Goal: Task Accomplishment & Management: Complete application form

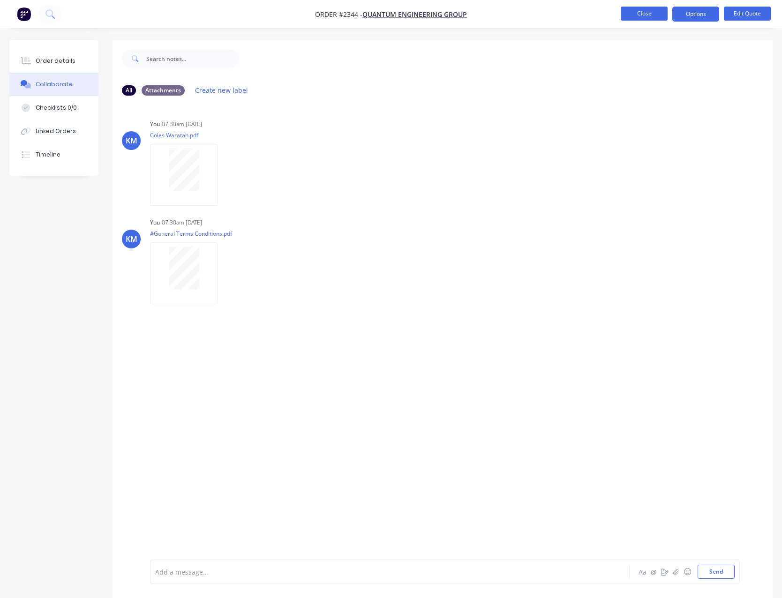
click at [635, 12] on button "Close" at bounding box center [644, 14] width 47 height 14
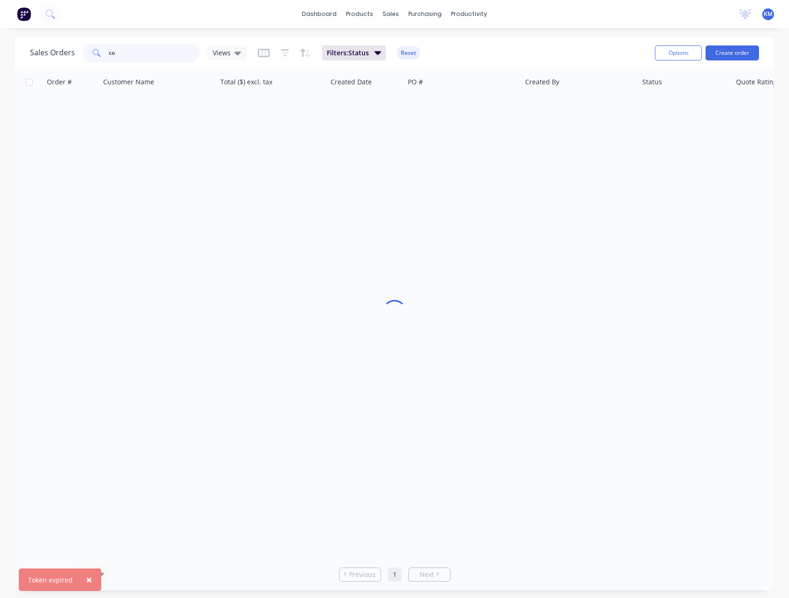
type input "c"
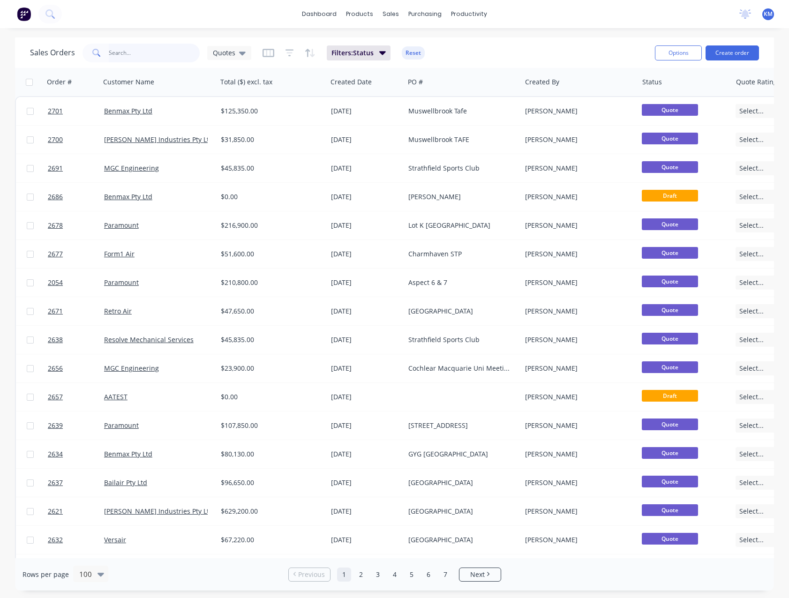
click at [130, 50] on input "text" at bounding box center [154, 53] width 91 height 19
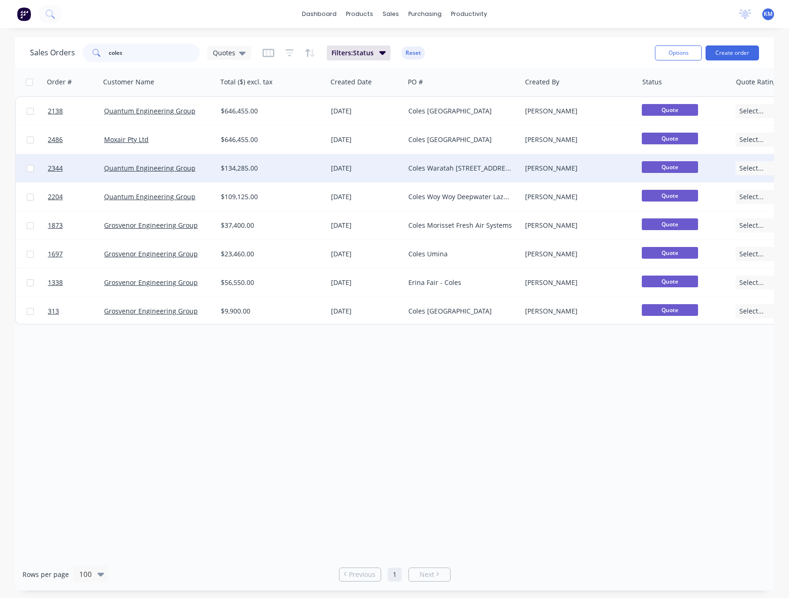
type input "coles"
click at [210, 172] on div "Quantum Engineering Group" at bounding box center [158, 168] width 109 height 9
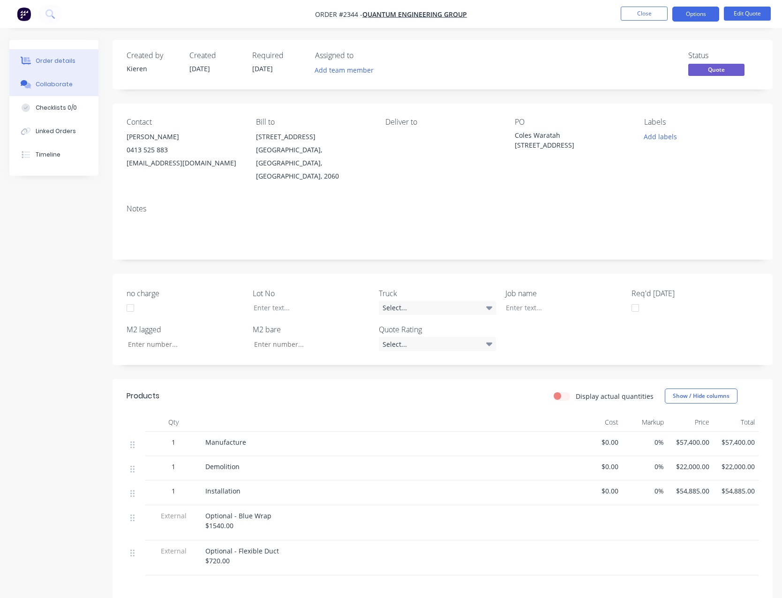
click at [51, 82] on div "Collaborate" at bounding box center [54, 84] width 37 height 8
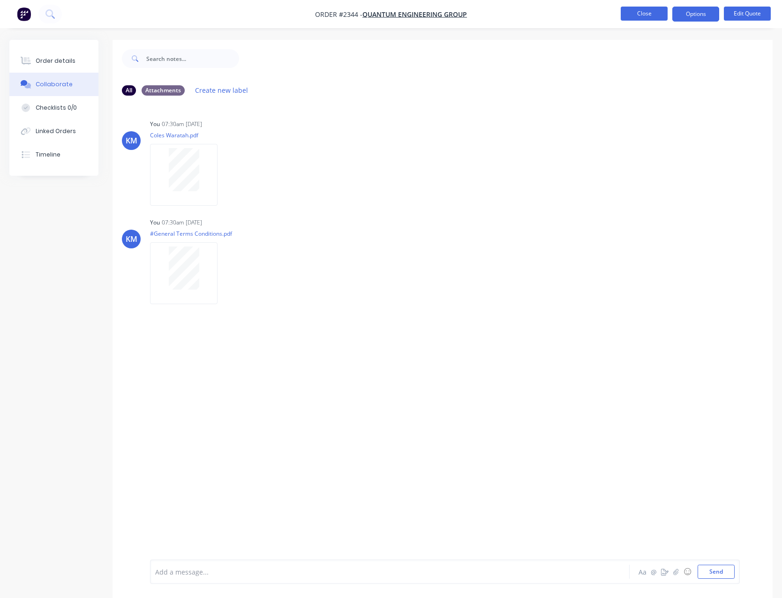
click at [638, 17] on button "Close" at bounding box center [644, 14] width 47 height 14
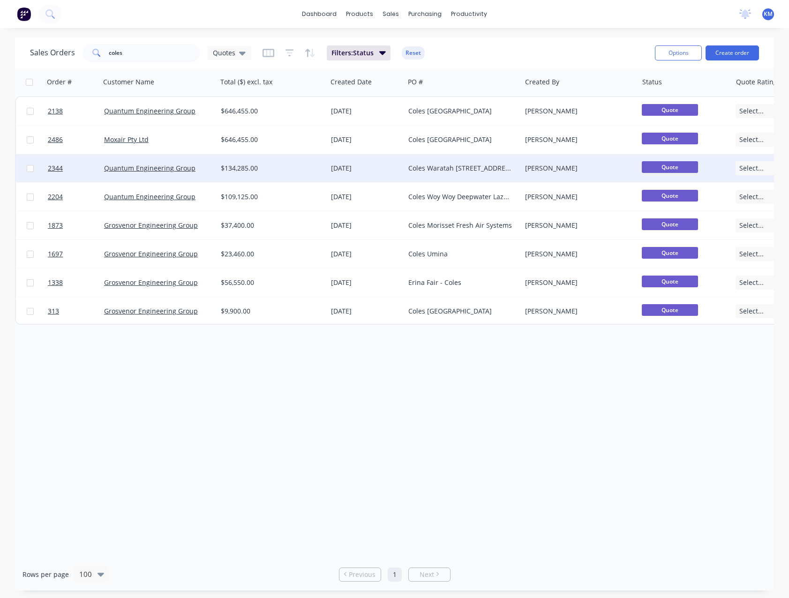
click at [287, 165] on div "$134,285.00" at bounding box center [269, 168] width 97 height 9
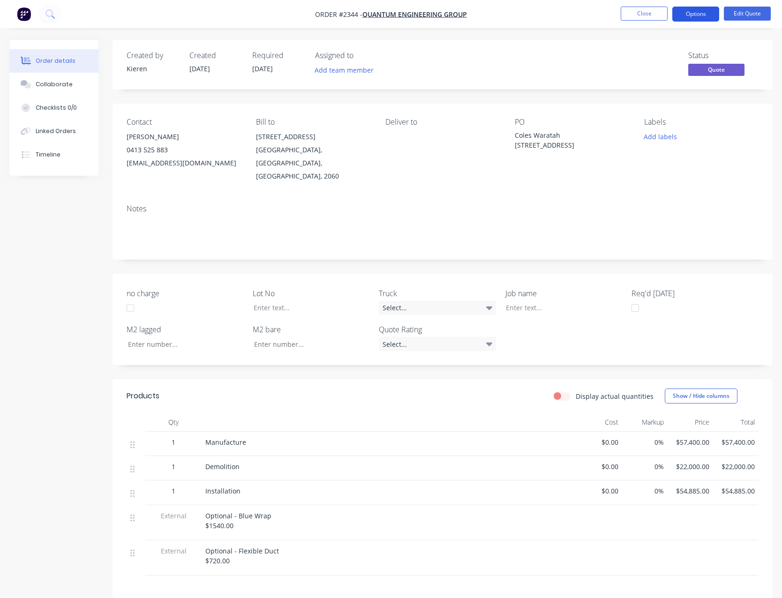
click at [679, 19] on button "Options" at bounding box center [695, 14] width 47 height 15
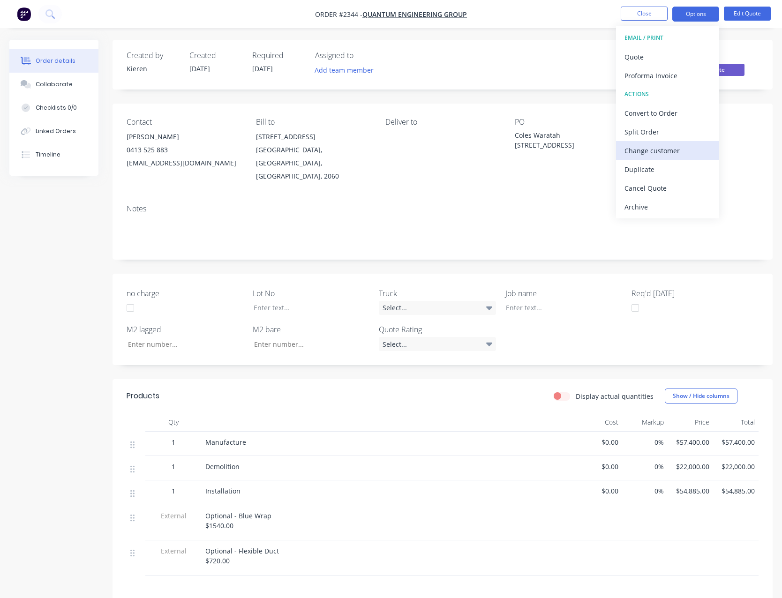
click at [675, 149] on div "Change customer" at bounding box center [667, 151] width 86 height 14
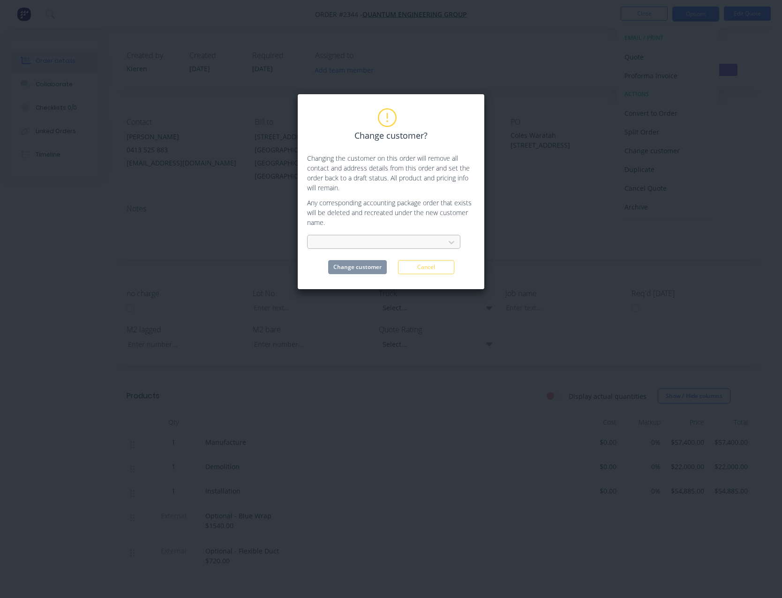
click at [360, 243] on div at bounding box center [377, 243] width 125 height 12
type input "mox"
click at [355, 267] on div "Moxair Pty Ltd" at bounding box center [383, 263] width 153 height 17
click at [355, 267] on button "Change customer" at bounding box center [357, 267] width 59 height 14
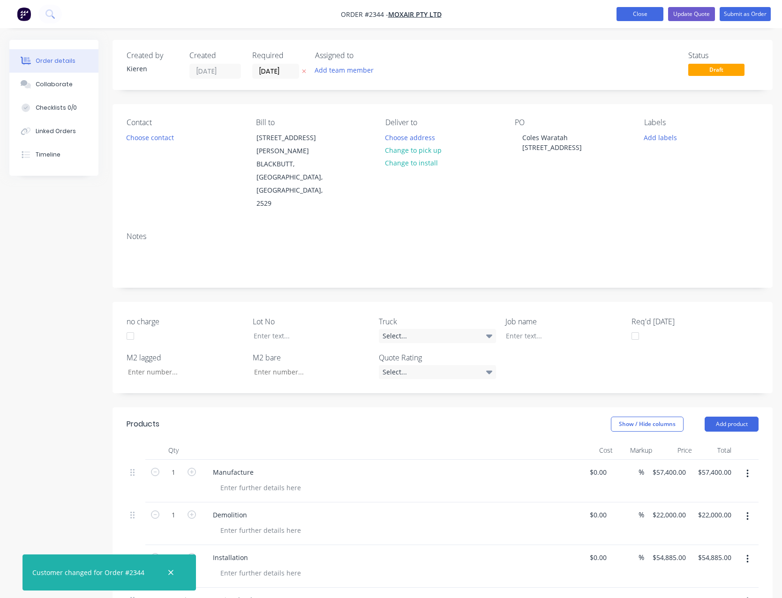
click at [634, 15] on button "Close" at bounding box center [639, 14] width 47 height 14
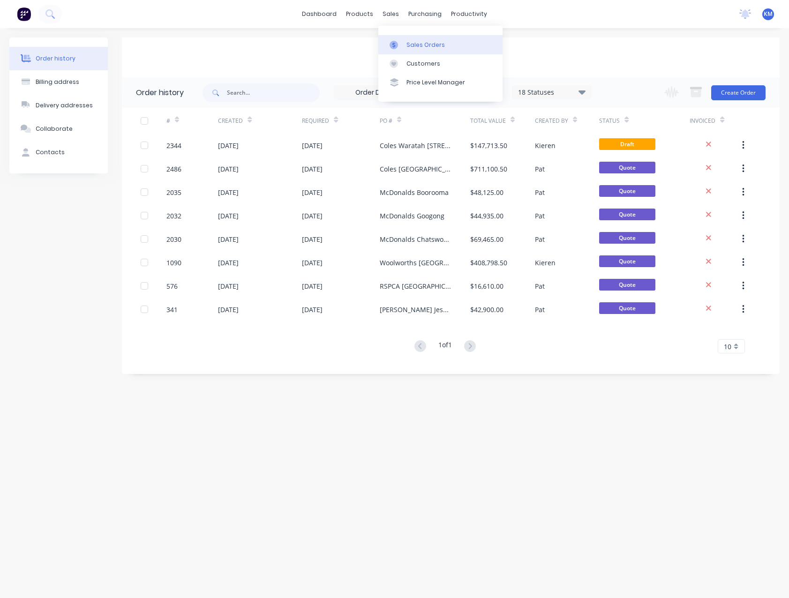
click at [416, 45] on div "Sales Orders" at bounding box center [425, 45] width 38 height 8
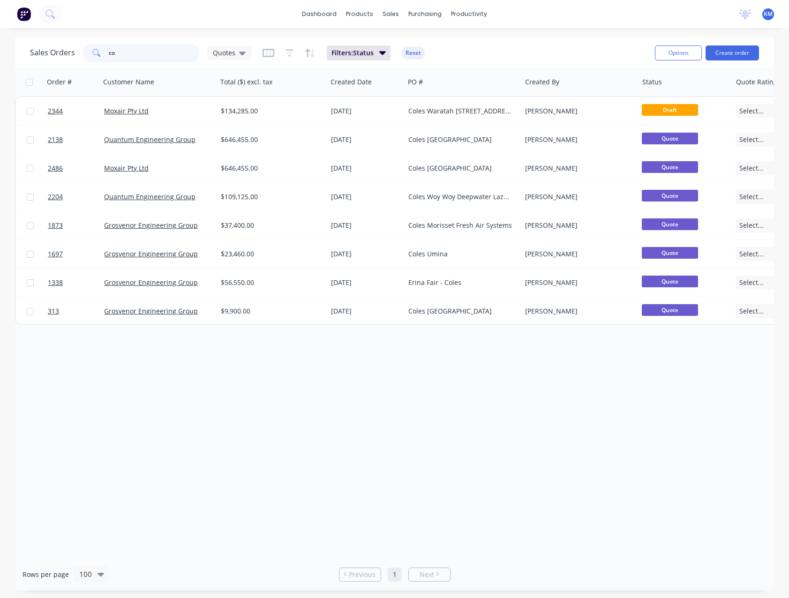
type input "c"
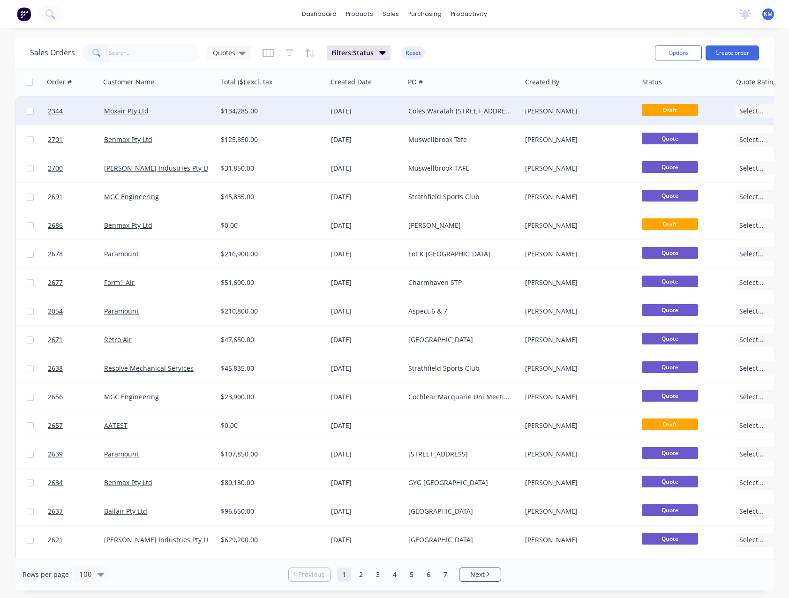
click at [286, 117] on div "$134,285.00" at bounding box center [272, 111] width 110 height 28
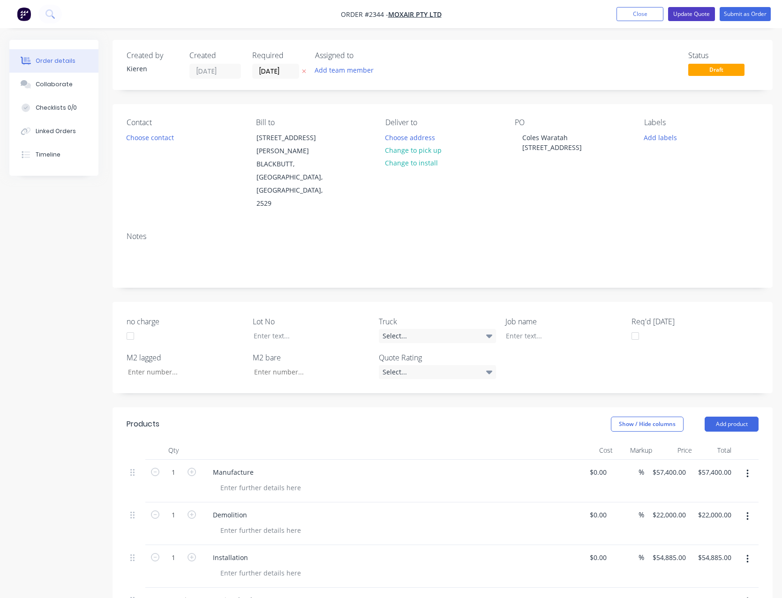
click at [677, 15] on button "Update Quote" at bounding box center [691, 14] width 47 height 14
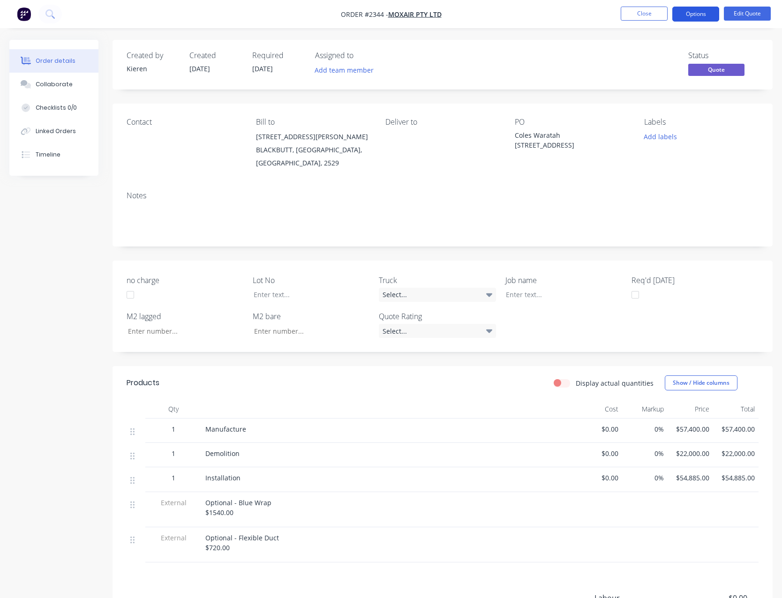
click at [704, 14] on button "Options" at bounding box center [695, 14] width 47 height 15
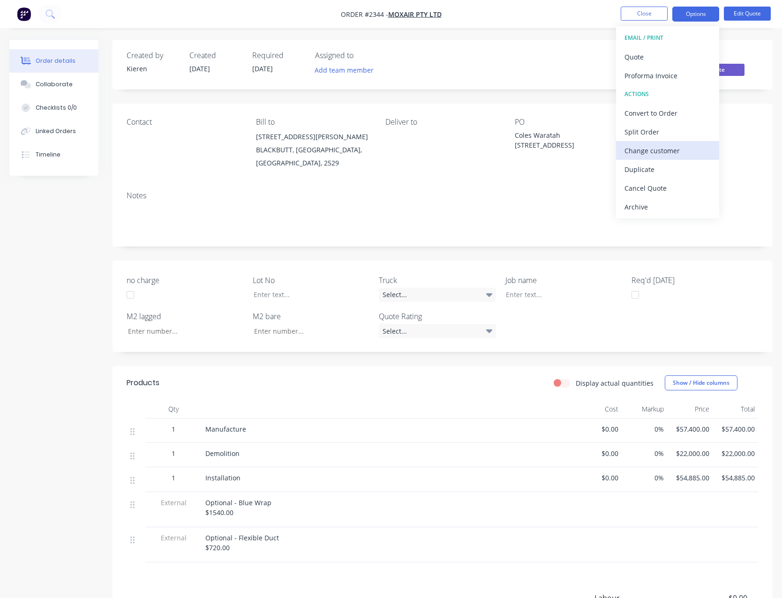
click at [667, 154] on div "Change customer" at bounding box center [667, 151] width 86 height 14
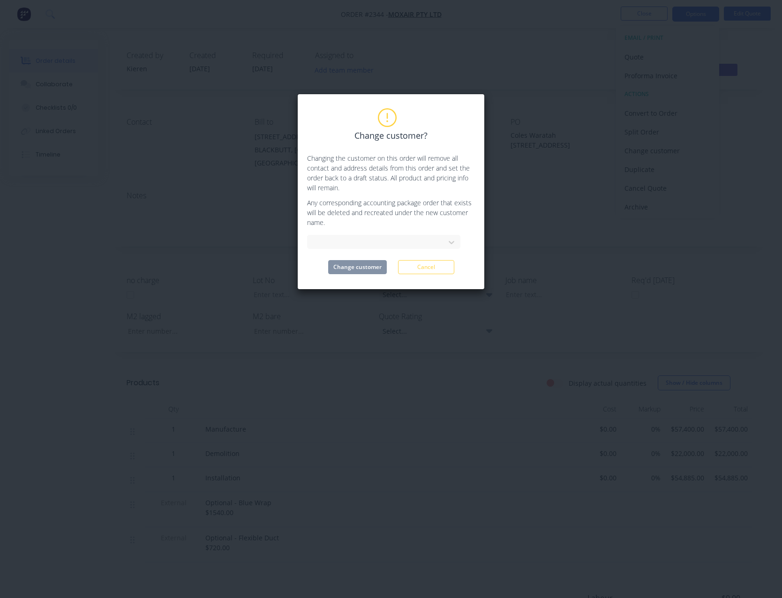
click at [429, 267] on button "Cancel" at bounding box center [426, 267] width 56 height 14
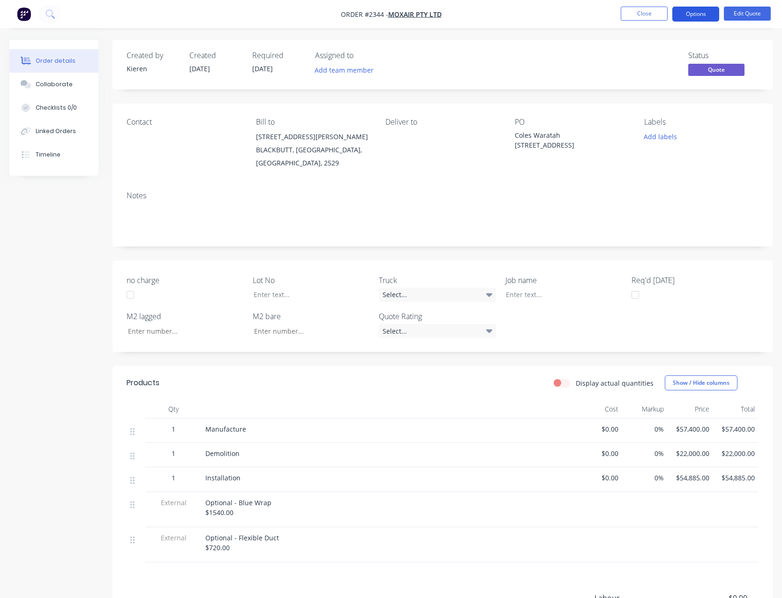
click at [682, 18] on button "Options" at bounding box center [695, 14] width 47 height 15
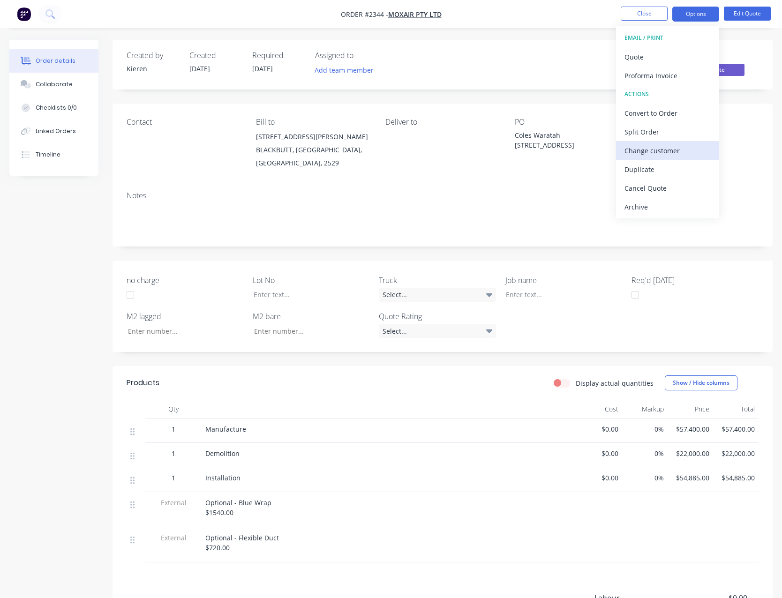
click at [662, 149] on div "Change customer" at bounding box center [667, 151] width 86 height 14
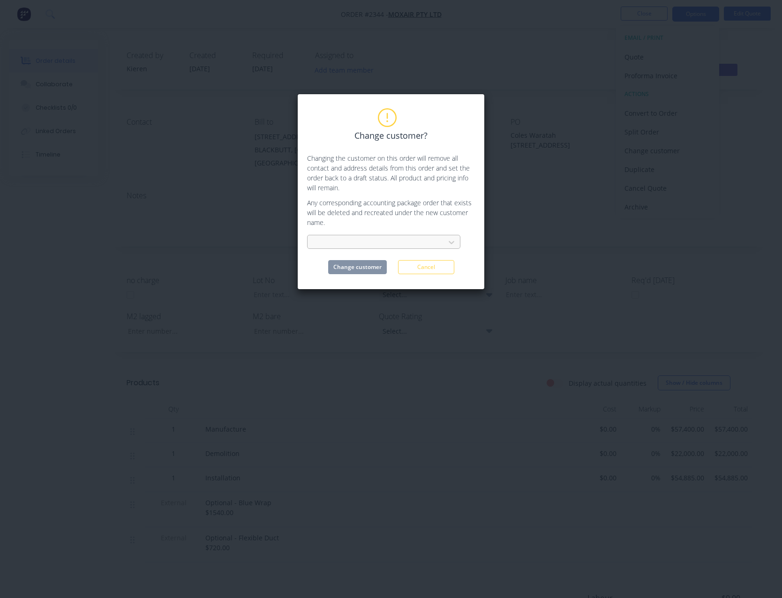
click at [374, 243] on div at bounding box center [377, 243] width 125 height 12
type input "mo"
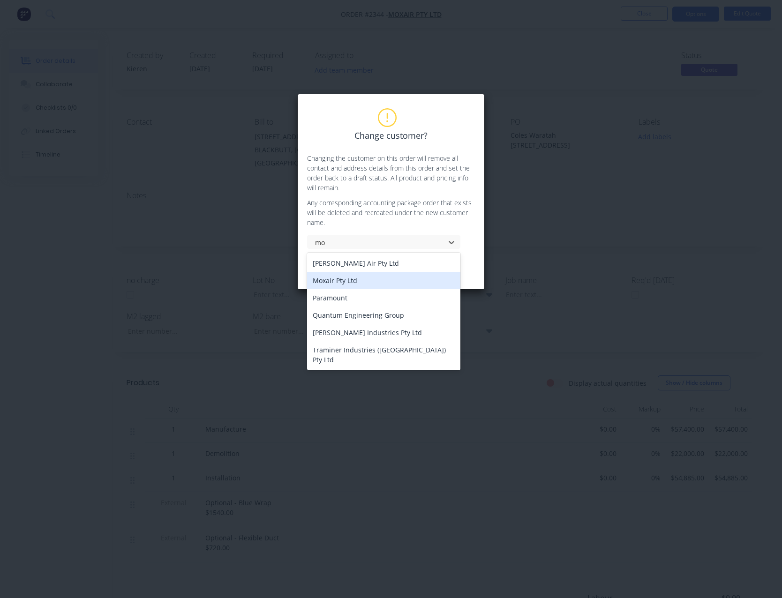
click at [350, 281] on div "Moxair Pty Ltd" at bounding box center [383, 280] width 153 height 17
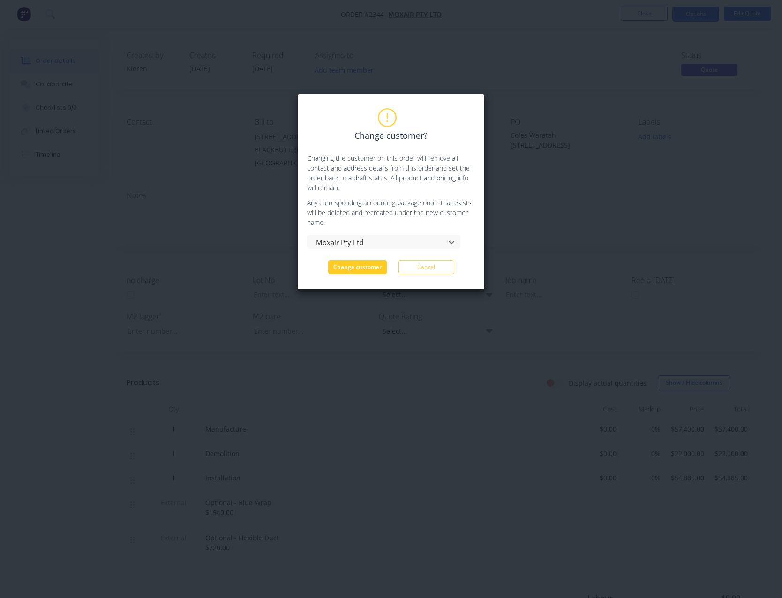
click at [372, 271] on button "Change customer" at bounding box center [357, 267] width 59 height 14
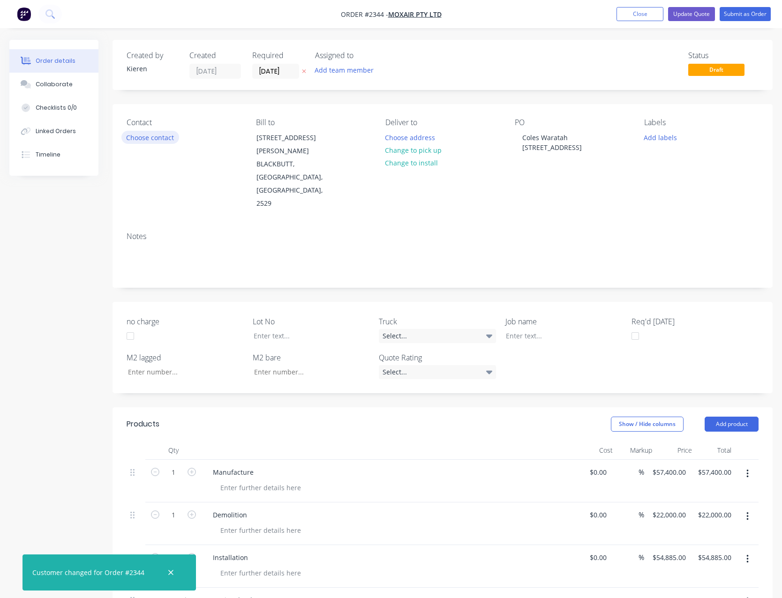
click at [158, 140] on button "Choose contact" at bounding box center [150, 137] width 58 height 13
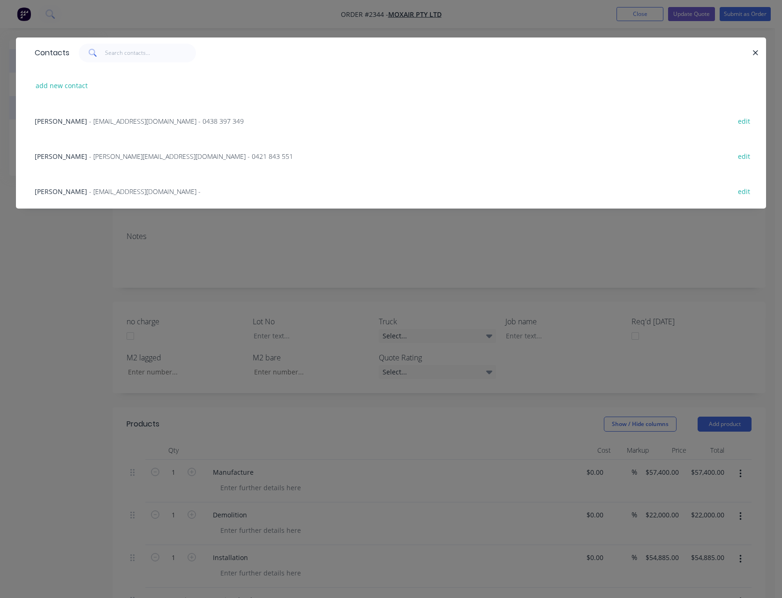
click at [98, 119] on span "- [EMAIL_ADDRESS][DOMAIN_NAME] - 0438 397 349" at bounding box center [166, 121] width 155 height 9
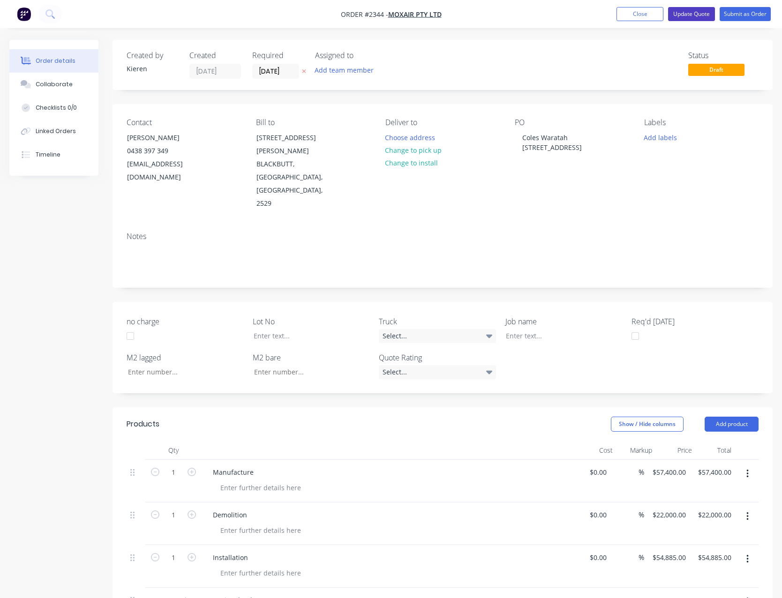
click at [684, 16] on button "Update Quote" at bounding box center [691, 14] width 47 height 14
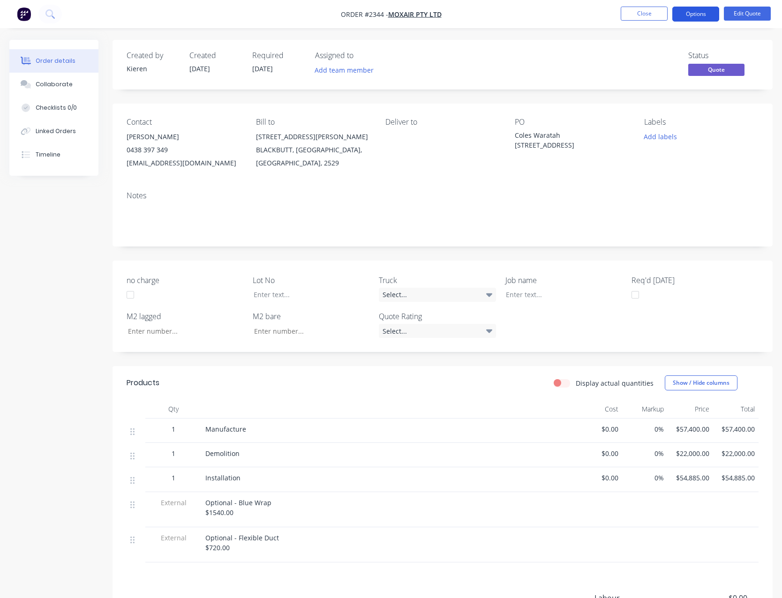
click at [695, 15] on button "Options" at bounding box center [695, 14] width 47 height 15
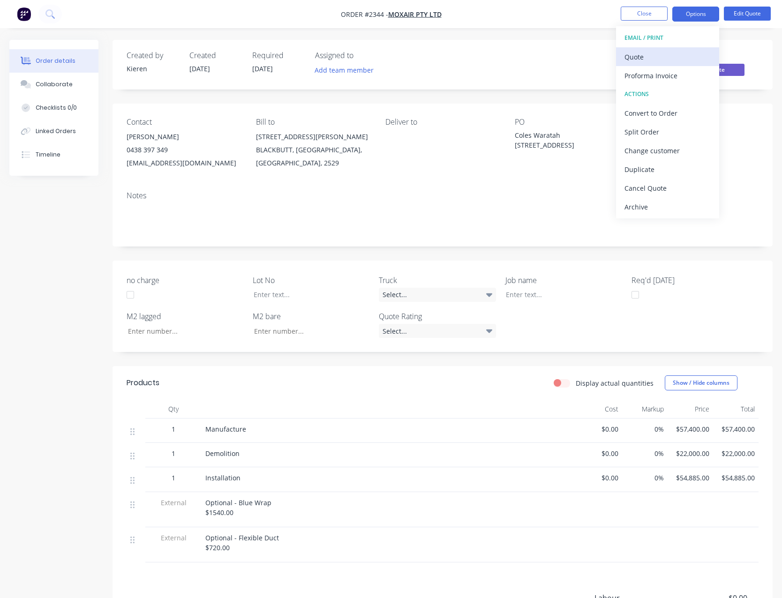
click at [649, 53] on div "Quote" at bounding box center [667, 57] width 86 height 14
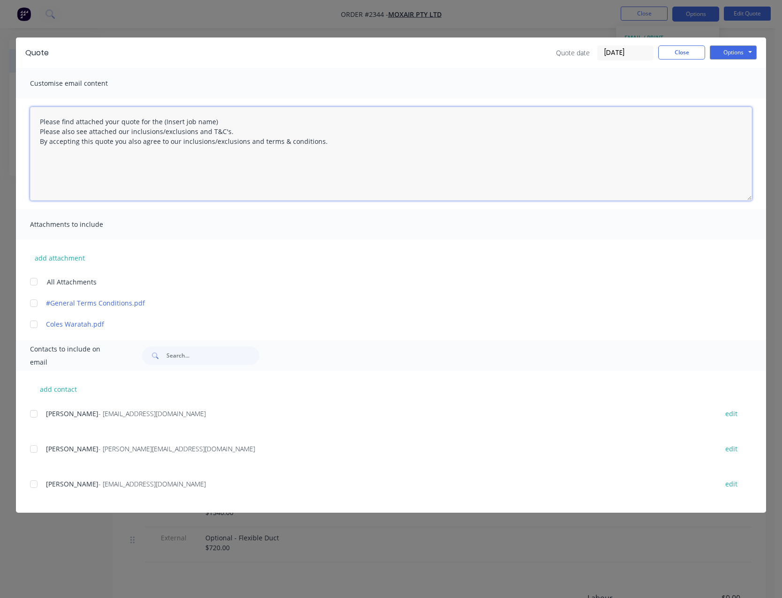
click at [218, 120] on textarea "Please find attached your quote for the (Insert job name) Please also see attac…" at bounding box center [391, 154] width 722 height 94
click at [37, 281] on div at bounding box center [33, 281] width 19 height 19
drag, startPoint x: 37, startPoint y: 412, endPoint x: 77, endPoint y: 423, distance: 41.2
click at [38, 412] on div at bounding box center [33, 414] width 19 height 19
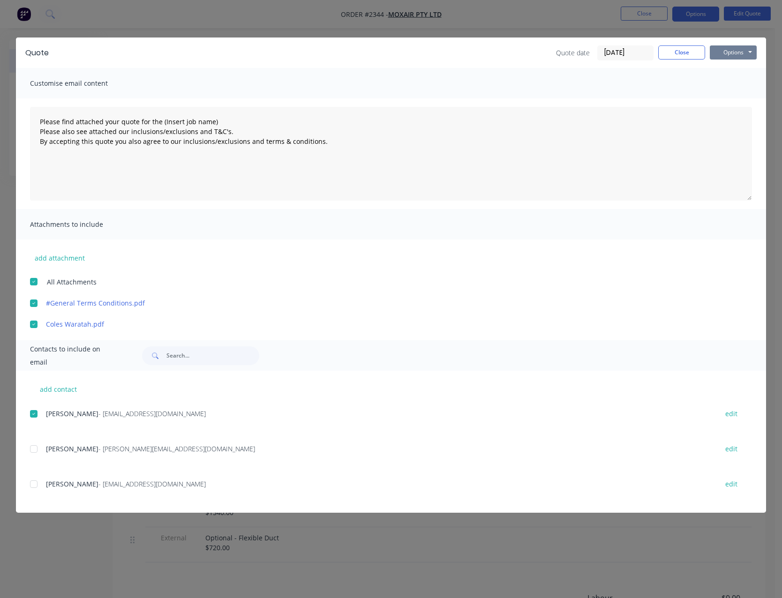
click at [722, 52] on button "Options" at bounding box center [733, 52] width 47 height 14
click at [721, 95] on button "Email" at bounding box center [740, 99] width 60 height 15
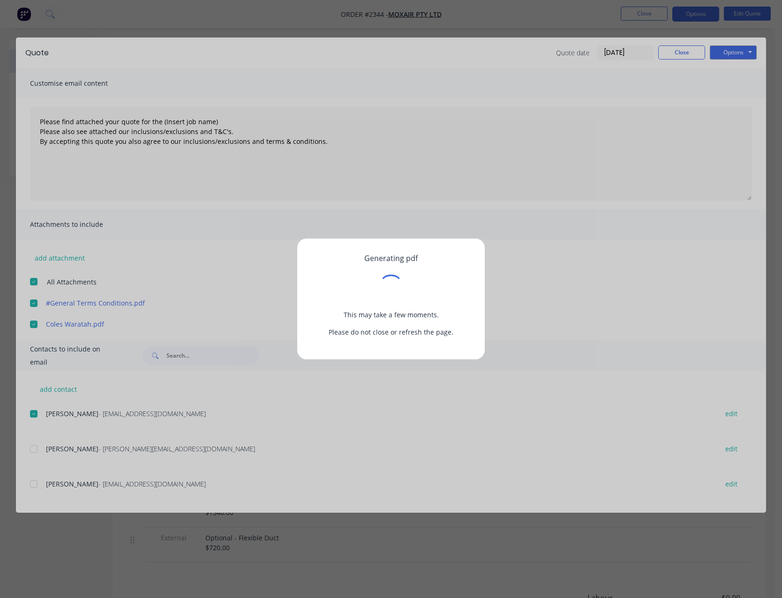
type textarea "Please find attached your quote for the (Insert job name) Please also see attac…"
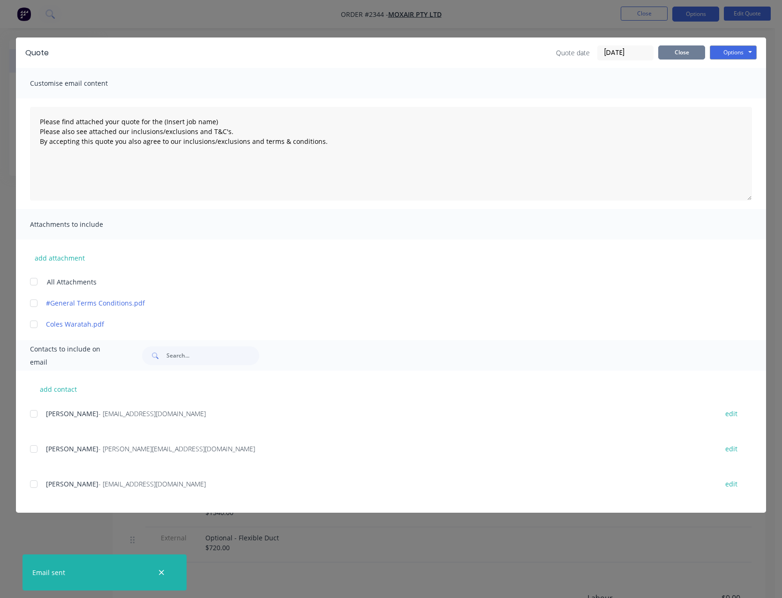
click at [666, 51] on button "Close" at bounding box center [681, 52] width 47 height 14
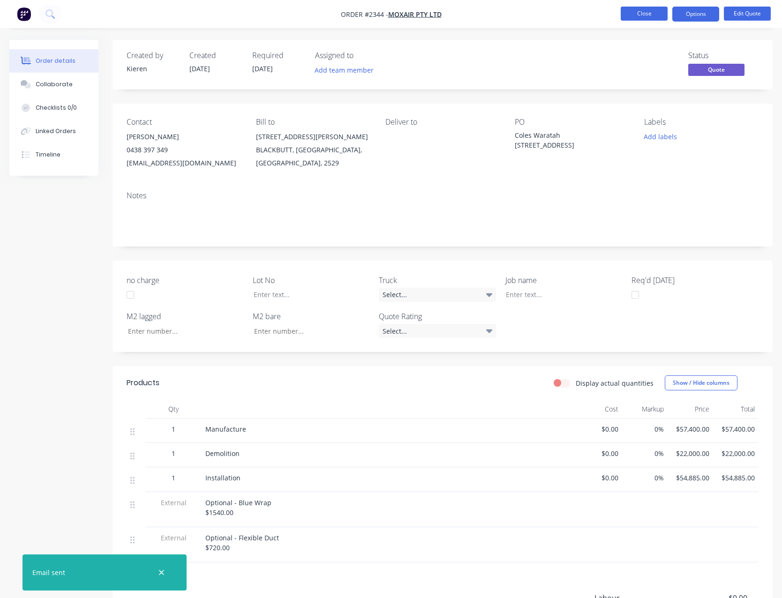
click at [636, 10] on button "Close" at bounding box center [644, 14] width 47 height 14
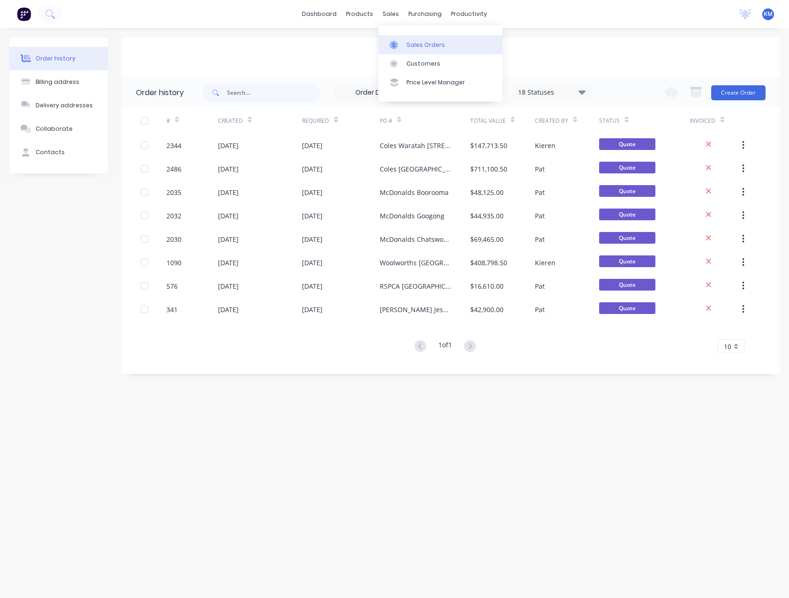
click at [424, 44] on div "Sales Orders" at bounding box center [425, 45] width 38 height 8
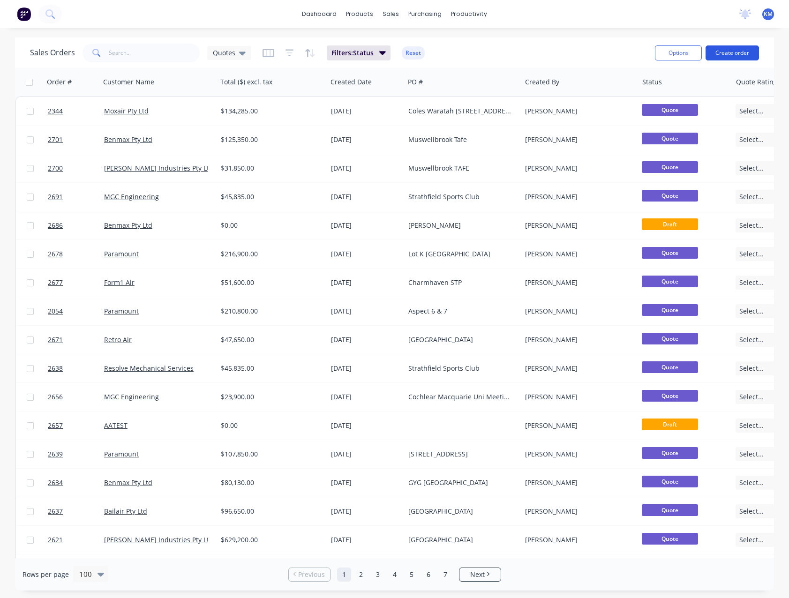
click at [724, 52] on button "Create order" at bounding box center [731, 52] width 53 height 15
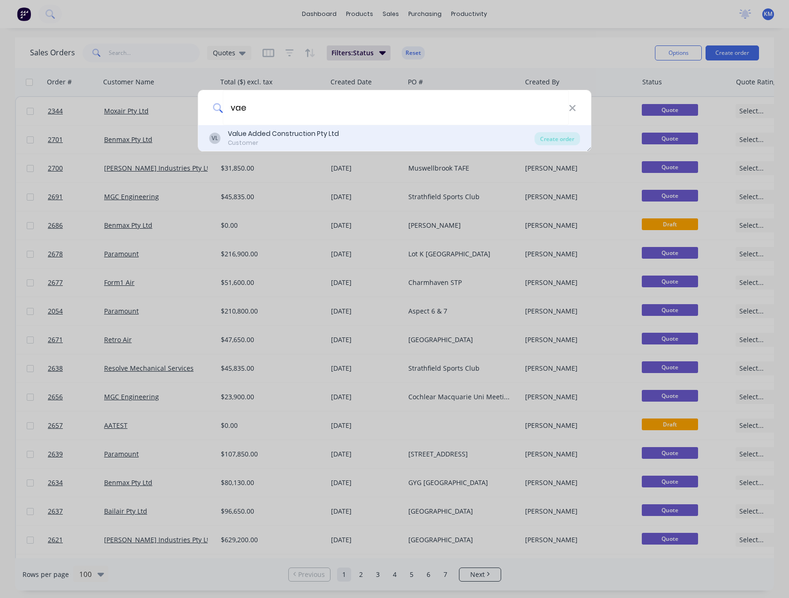
type input "vae"
click at [258, 142] on div "Customer" at bounding box center [283, 143] width 111 height 8
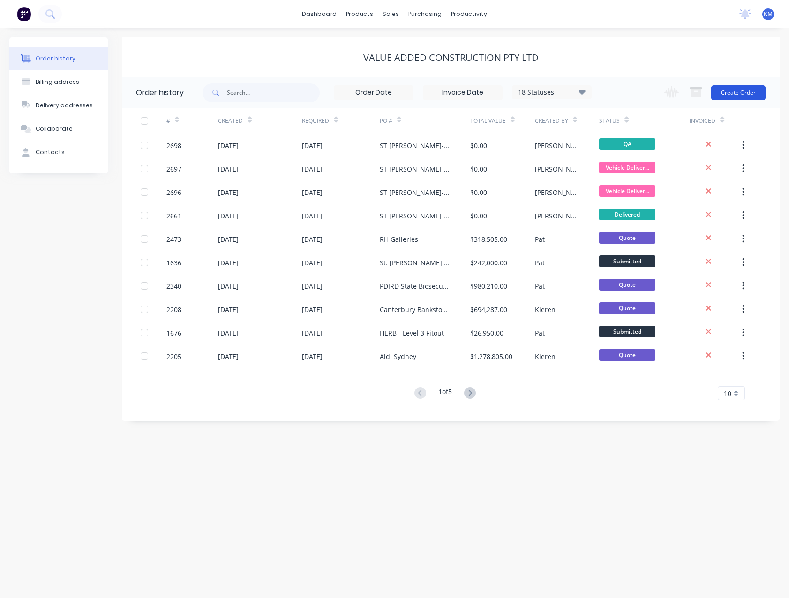
click at [720, 96] on button "Create Order" at bounding box center [738, 92] width 54 height 15
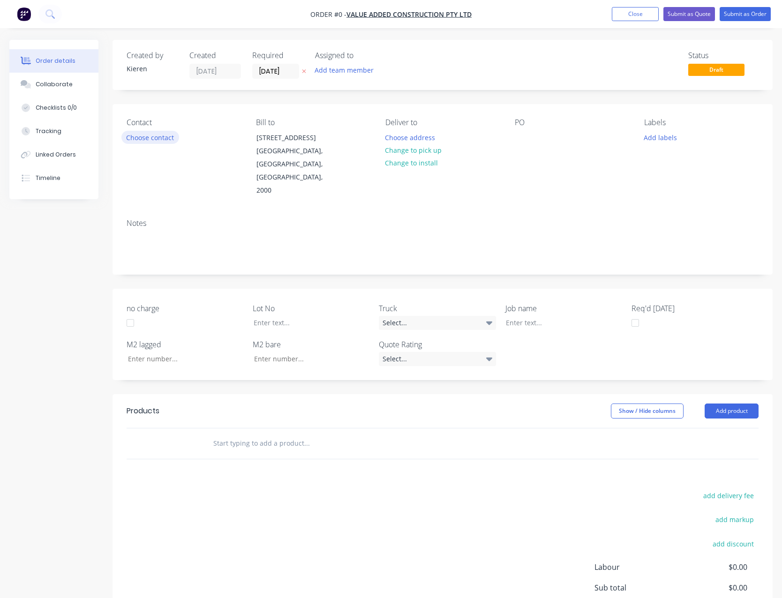
click at [148, 140] on button "Choose contact" at bounding box center [150, 137] width 58 height 13
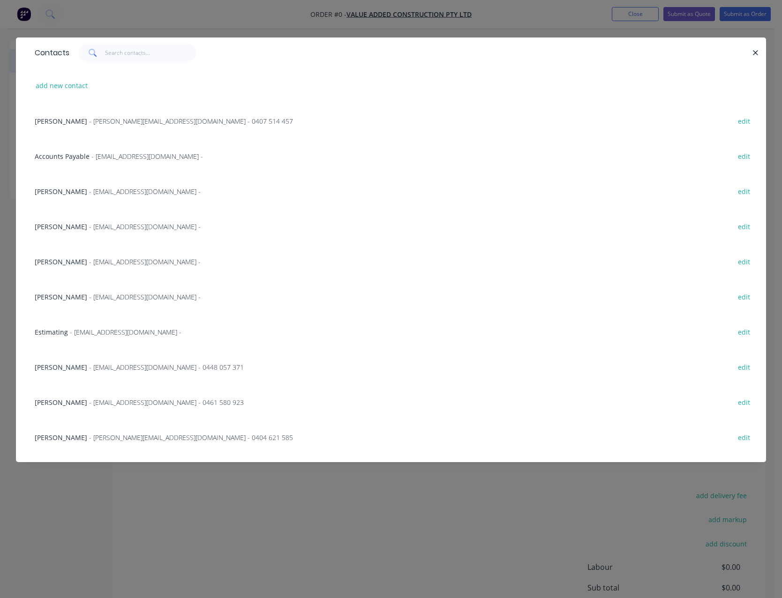
click at [126, 191] on span "- [EMAIL_ADDRESS][DOMAIN_NAME] -" at bounding box center [145, 191] width 112 height 9
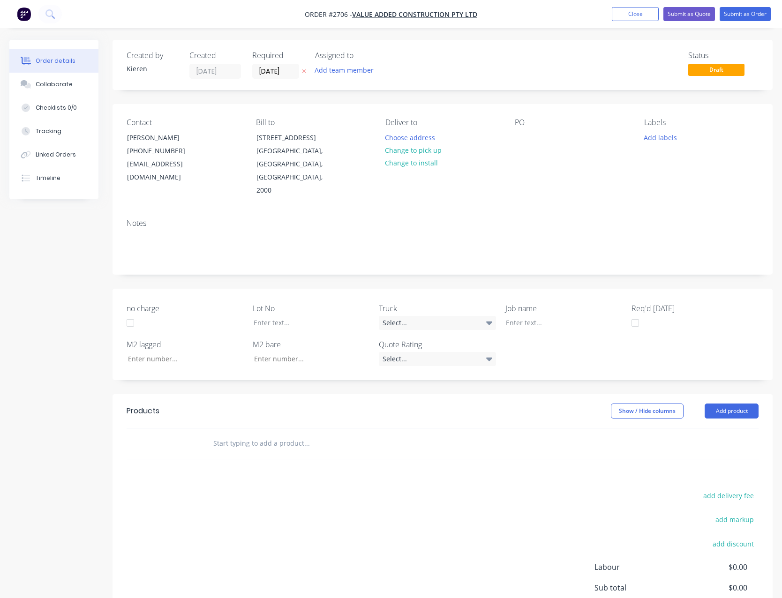
click at [541, 141] on div "PO" at bounding box center [572, 157] width 114 height 79
click at [524, 137] on div at bounding box center [522, 138] width 15 height 14
click at [524, 136] on div at bounding box center [522, 138] width 15 height 14
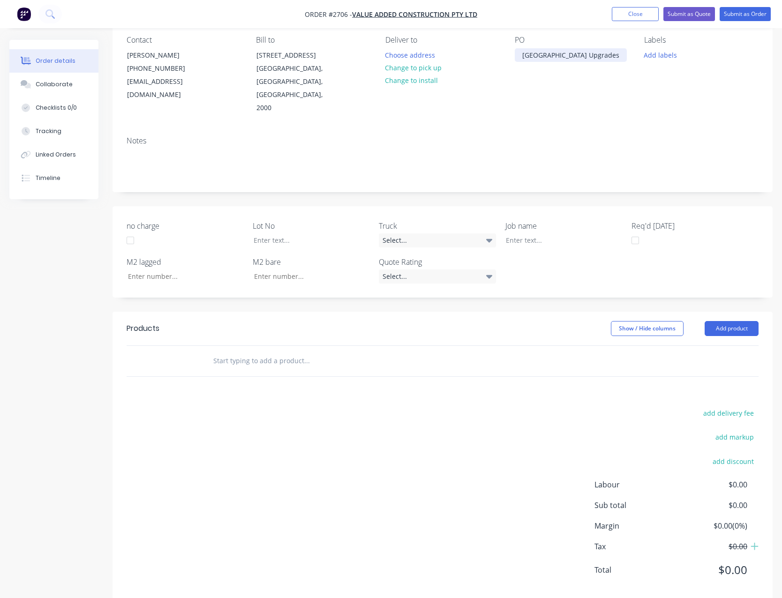
scroll to position [87, 0]
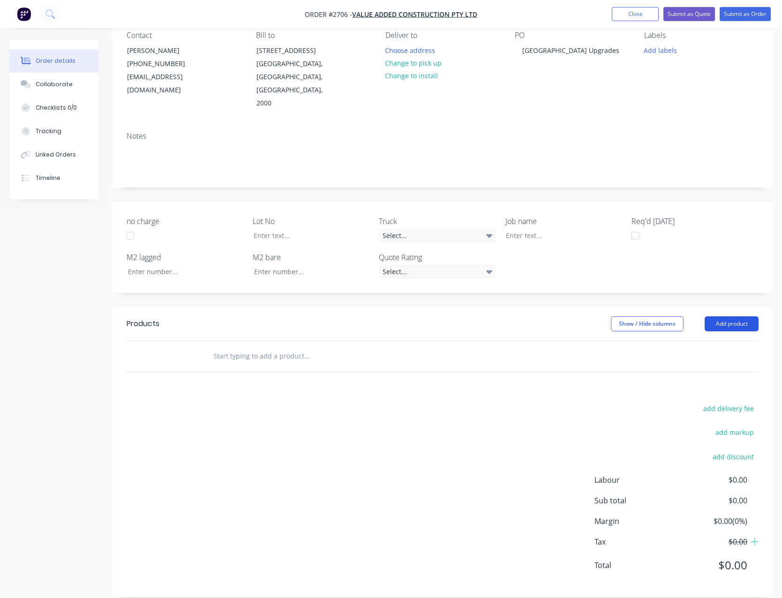
click at [733, 316] on button "Add product" at bounding box center [732, 323] width 54 height 15
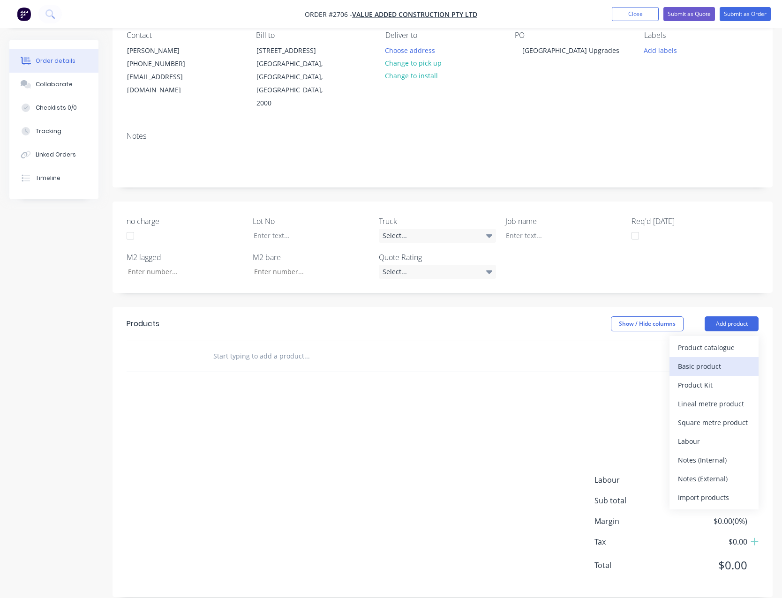
click at [718, 360] on div "Basic product" at bounding box center [714, 367] width 72 height 14
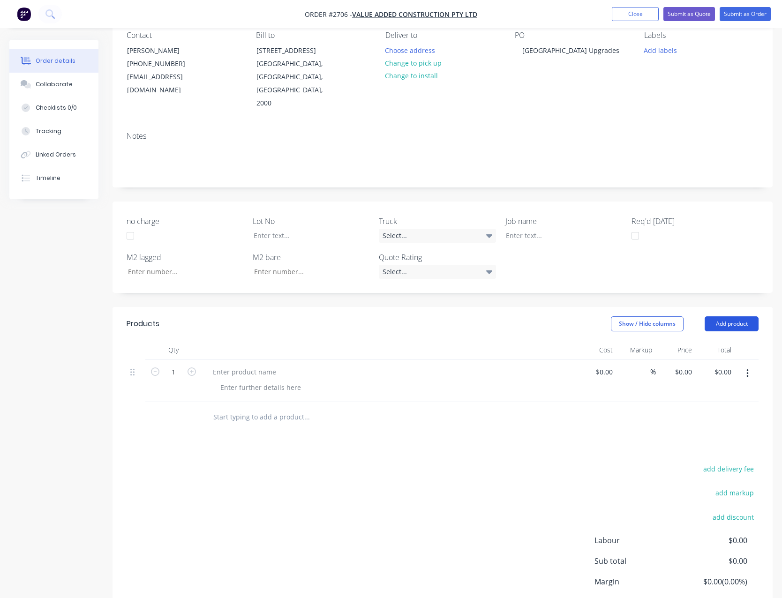
click at [724, 316] on button "Add product" at bounding box center [732, 323] width 54 height 15
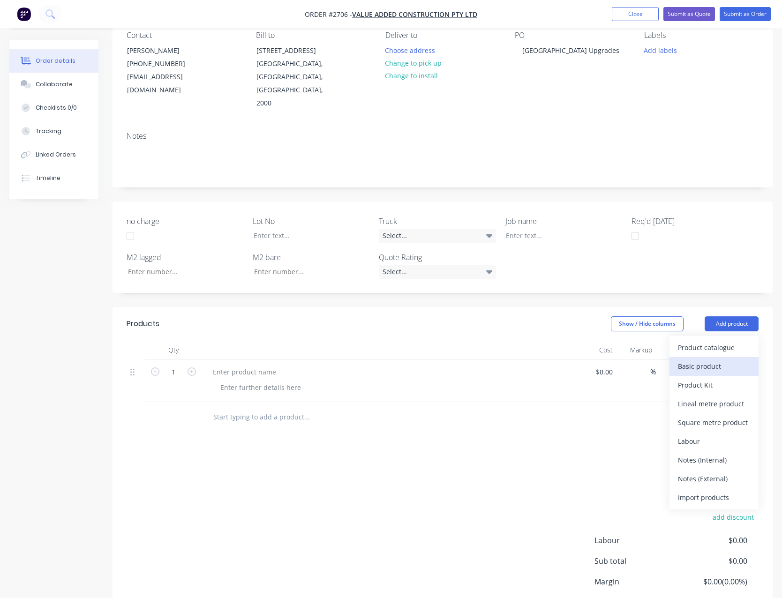
click at [716, 360] on div "Basic product" at bounding box center [714, 367] width 72 height 14
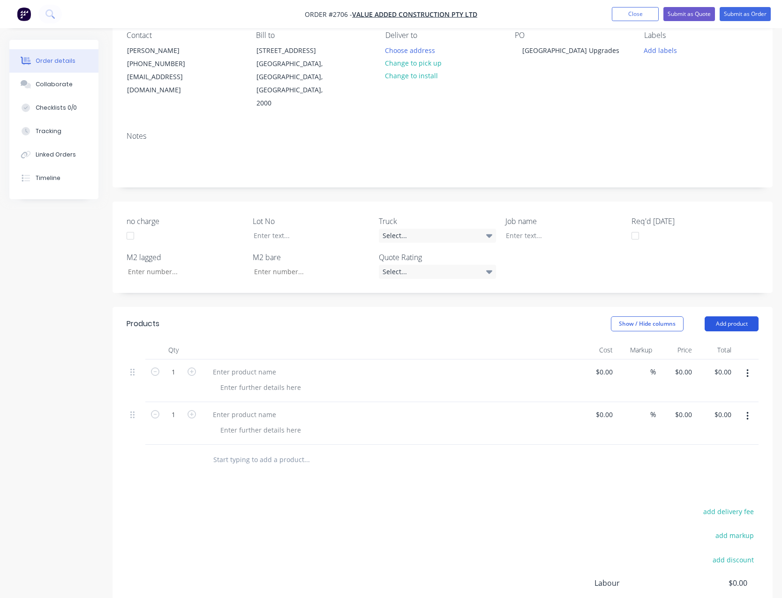
click at [724, 316] on button "Add product" at bounding box center [732, 323] width 54 height 15
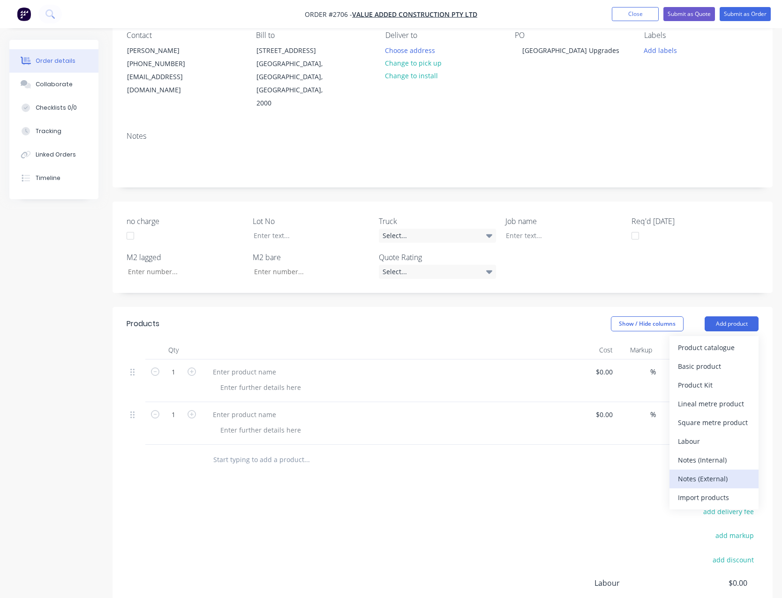
click at [722, 472] on div "Notes (External)" at bounding box center [714, 479] width 72 height 14
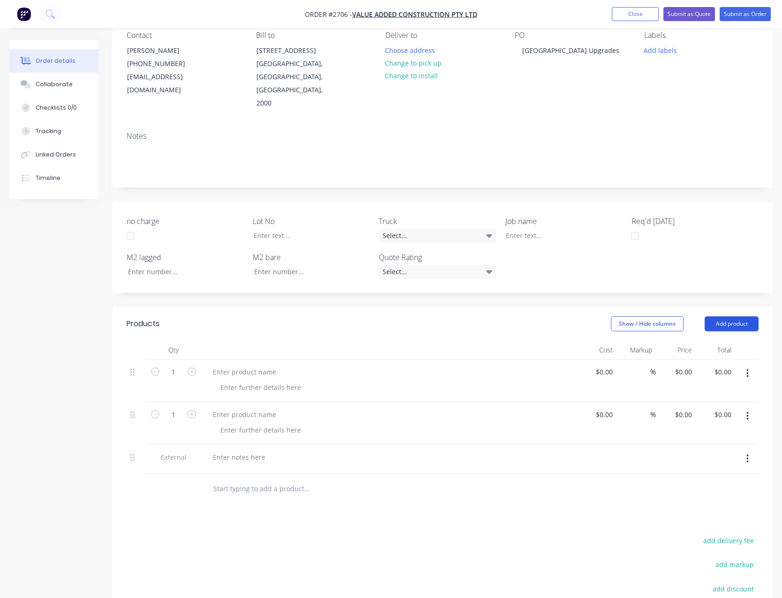
click at [725, 316] on button "Add product" at bounding box center [732, 323] width 54 height 15
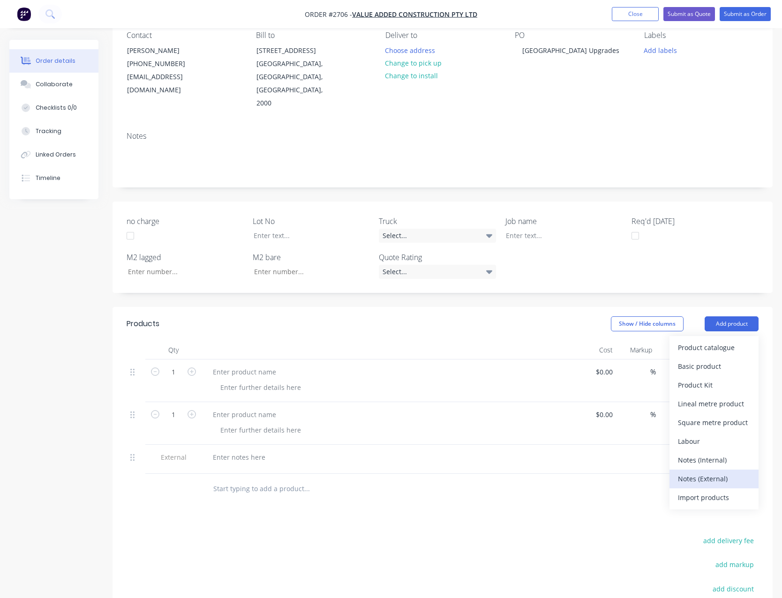
click at [719, 472] on div "Notes (External)" at bounding box center [714, 479] width 72 height 14
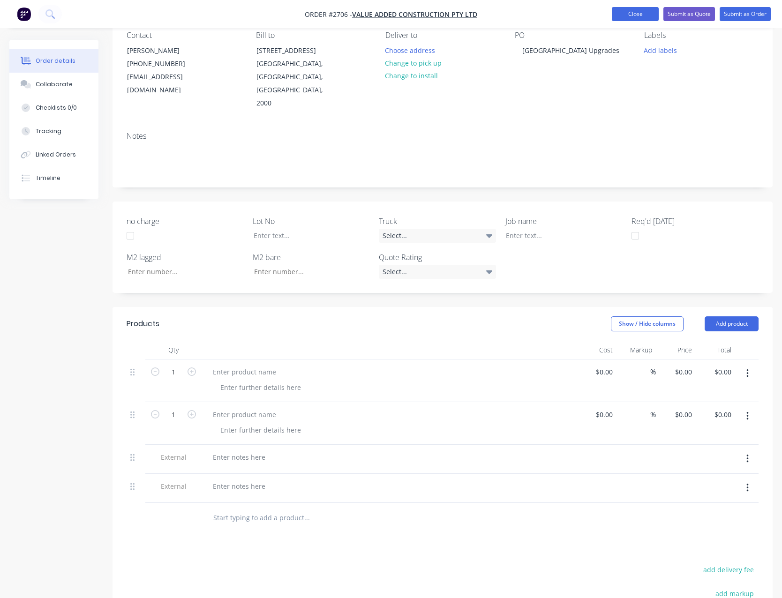
click at [630, 12] on button "Close" at bounding box center [635, 14] width 47 height 14
